Goal: Task Accomplishment & Management: Use online tool/utility

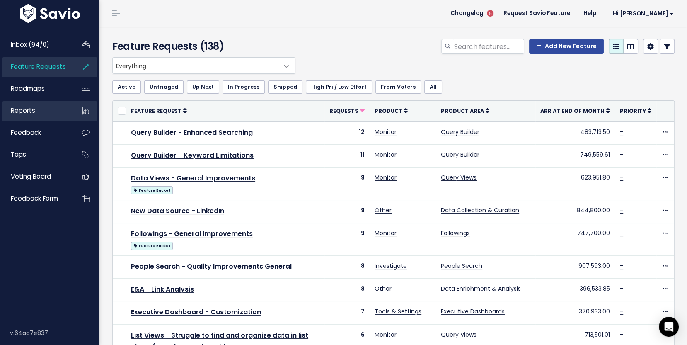
click at [47, 109] on link "Reports" at bounding box center [35, 110] width 67 height 19
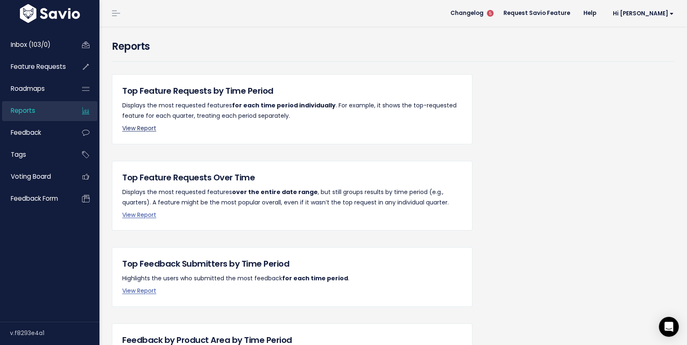
click at [142, 130] on link "View Report" at bounding box center [139, 128] width 34 height 8
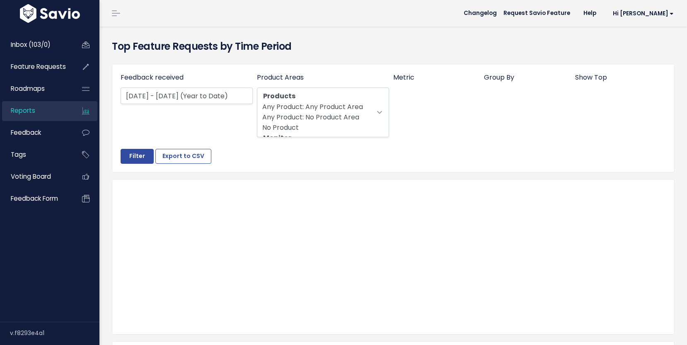
select select
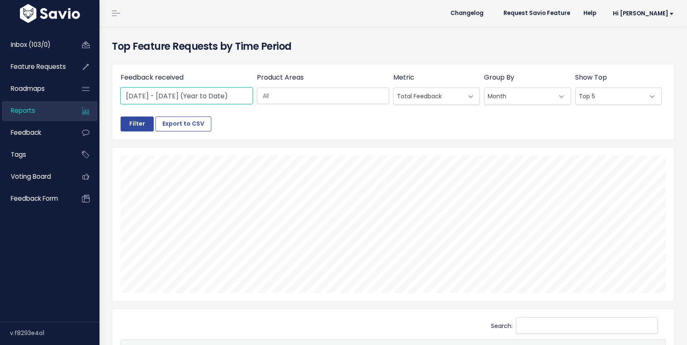
click at [193, 92] on input "Jan 1 2025 - Sep 12 2025 (Year to Date)" at bounding box center [187, 95] width 132 height 17
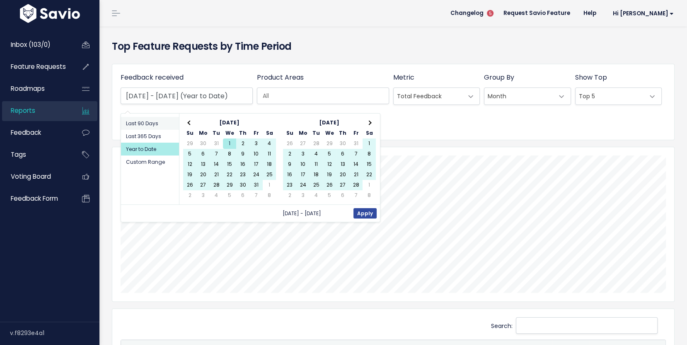
click at [147, 124] on li "Last 90 Days" at bounding box center [150, 123] width 58 height 13
type input "Jun 15 2025 - Sep 12 2025 (Last 90 Days)"
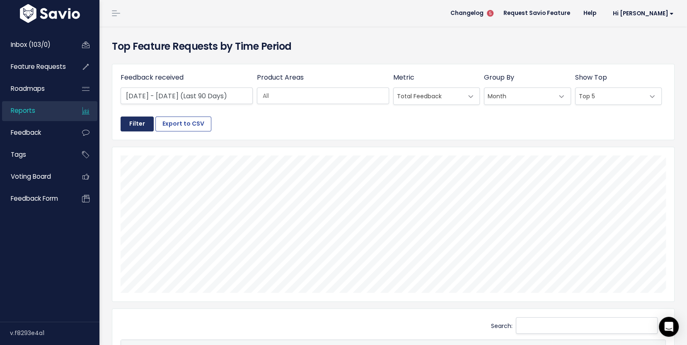
click at [136, 124] on input "Filter" at bounding box center [137, 123] width 33 height 15
click at [641, 99] on span "Top 5" at bounding box center [609, 96] width 69 height 17
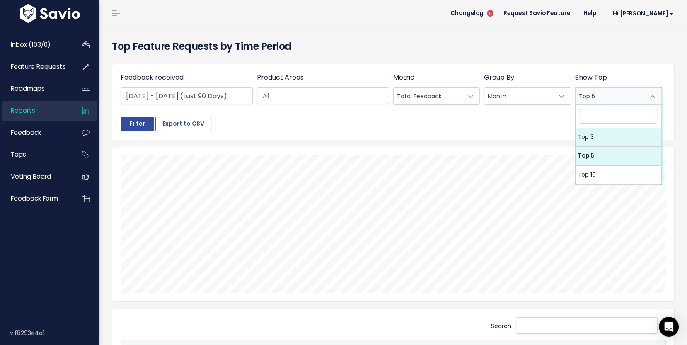
select select "3"
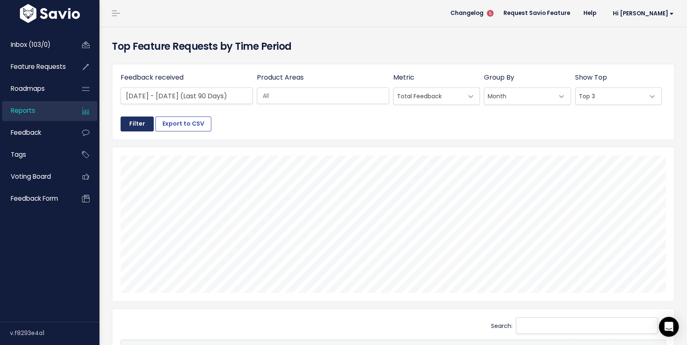
click at [133, 118] on input "Filter" at bounding box center [137, 123] width 33 height 15
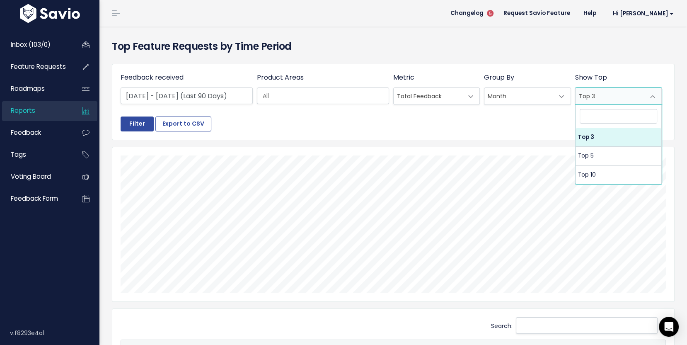
click at [611, 93] on span "Top 3" at bounding box center [609, 96] width 69 height 17
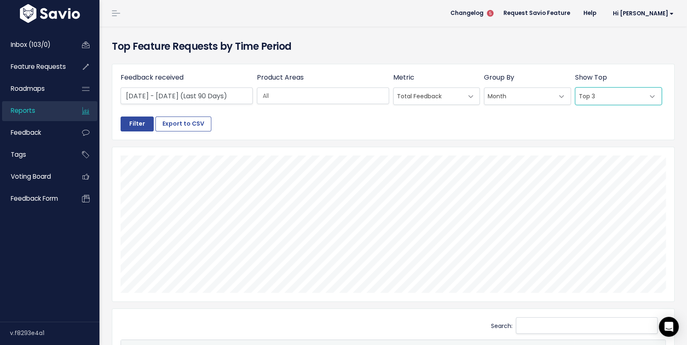
click at [611, 93] on span "Top 3" at bounding box center [609, 96] width 69 height 17
click at [515, 97] on span "Month" at bounding box center [518, 96] width 69 height 17
click at [135, 127] on input "Filter" at bounding box center [137, 123] width 33 height 15
click at [504, 99] on span "Week" at bounding box center [518, 96] width 69 height 17
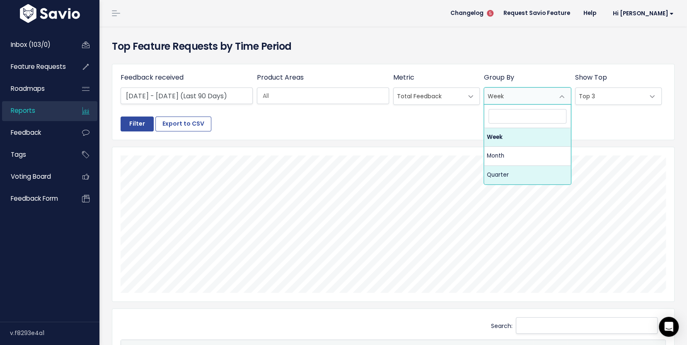
select select "quarterly"
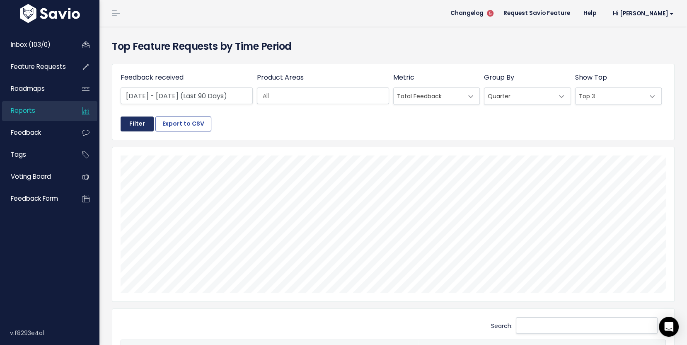
click at [130, 130] on input "Filter" at bounding box center [137, 123] width 33 height 15
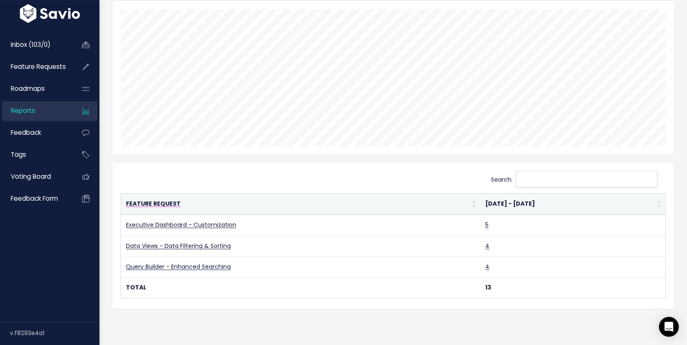
scroll to position [133, 0]
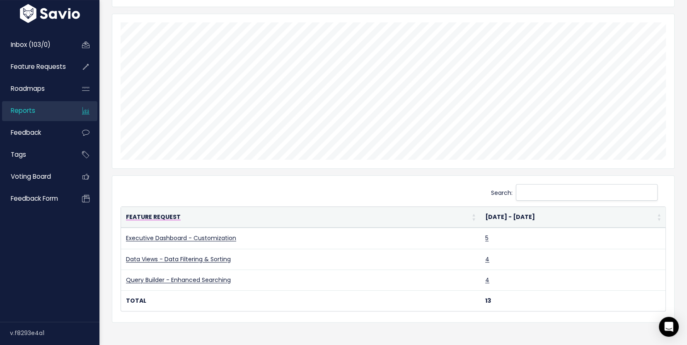
click at [475, 214] on th "Feature Request" at bounding box center [300, 217] width 359 height 21
click at [507, 214] on th "Jun - Sep 2025" at bounding box center [572, 217] width 185 height 21
click at [512, 218] on th "Jun - Sep 2025" at bounding box center [572, 217] width 185 height 21
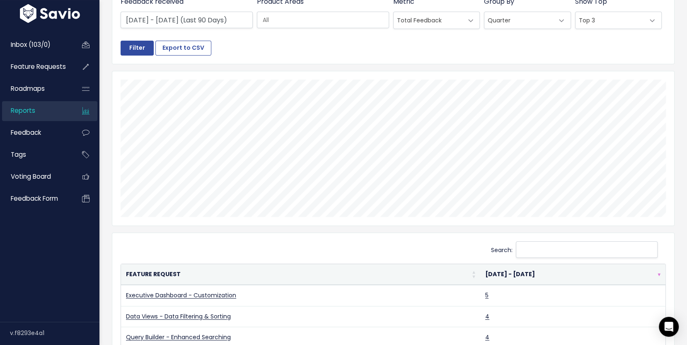
scroll to position [0, 0]
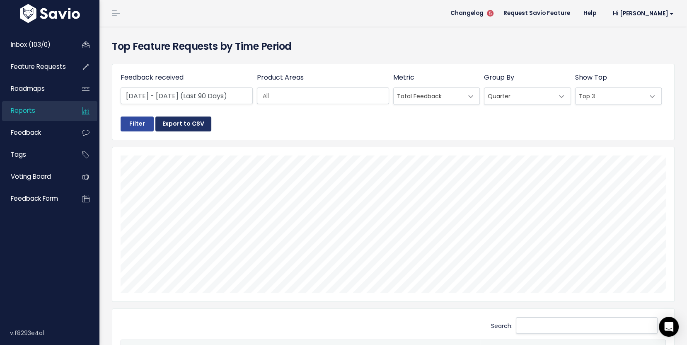
click at [178, 129] on button "Export to CSV" at bounding box center [183, 123] width 56 height 15
